Goal: Task Accomplishment & Management: Use online tool/utility

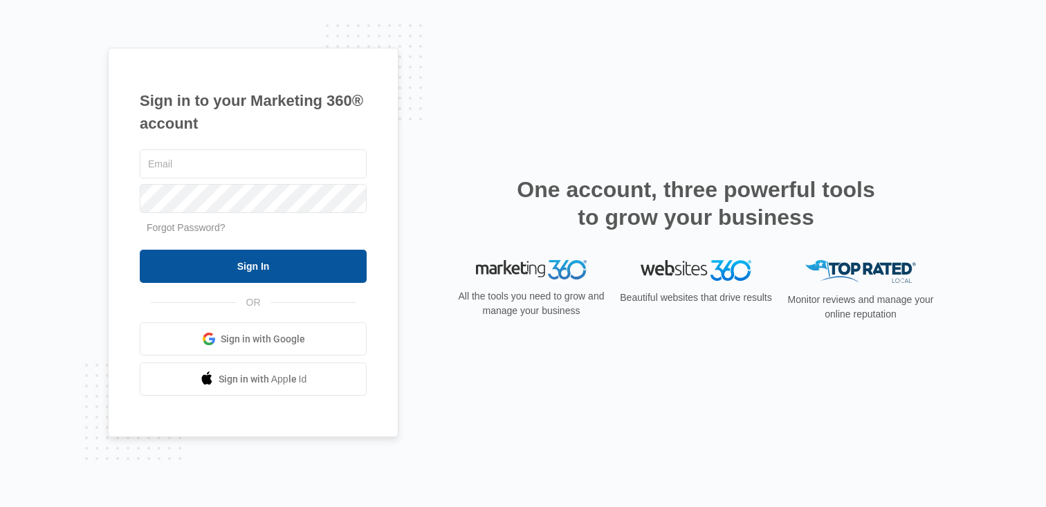
type input "[PERSON_NAME][EMAIL_ADDRESS][PERSON_NAME][DOMAIN_NAME]"
click at [287, 259] on input "Sign In" at bounding box center [253, 266] width 227 height 33
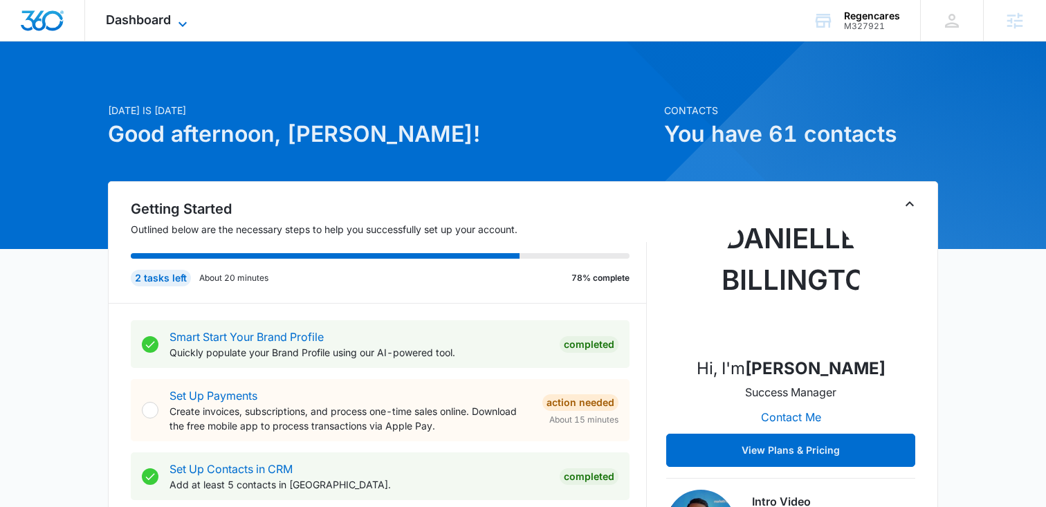
click at [131, 21] on span "Dashboard" at bounding box center [138, 19] width 65 height 15
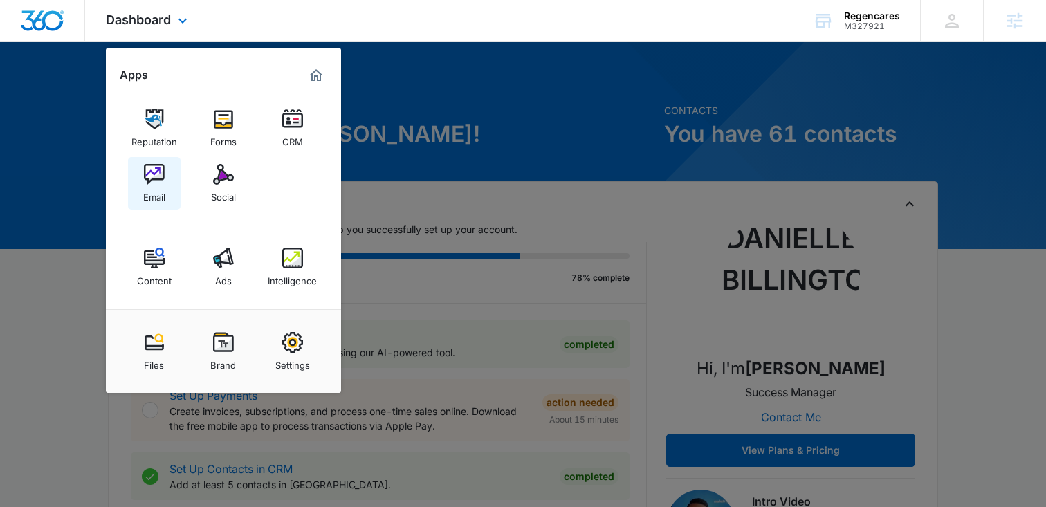
click at [148, 173] on img at bounding box center [154, 174] width 21 height 21
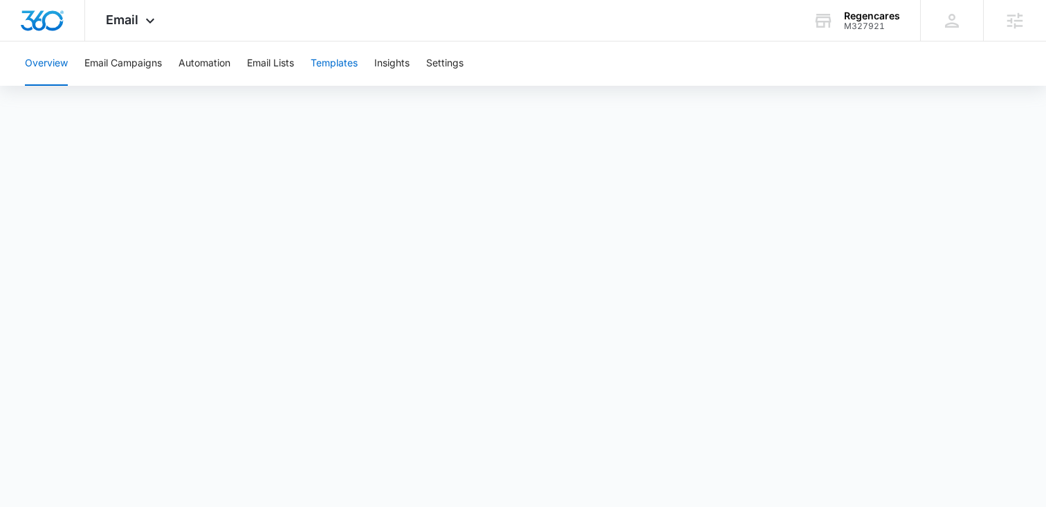
click at [330, 55] on button "Templates" at bounding box center [334, 64] width 47 height 44
